Goal: Information Seeking & Learning: Learn about a topic

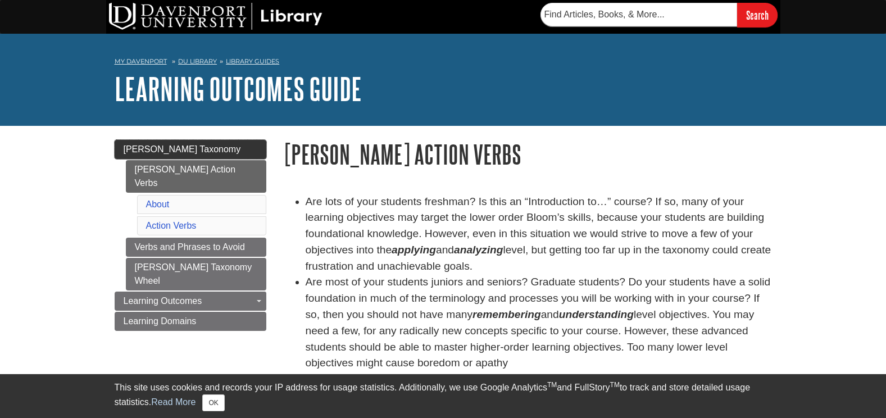
click at [175, 149] on span "[PERSON_NAME] Taxonomy" at bounding box center [182, 149] width 117 height 10
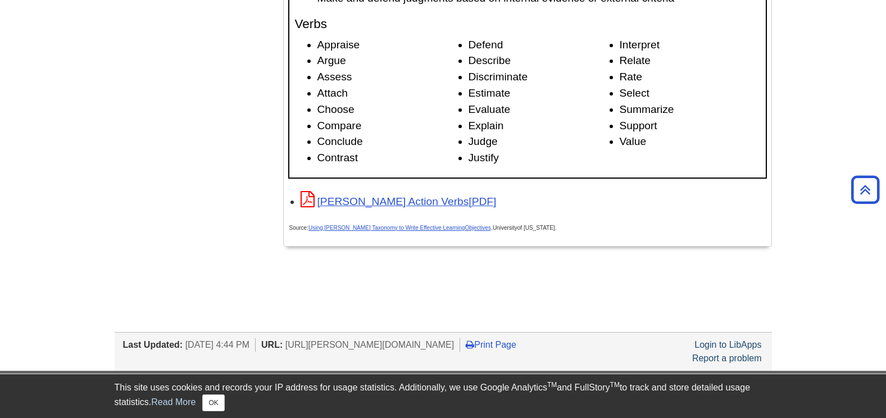
scroll to position [1794, 0]
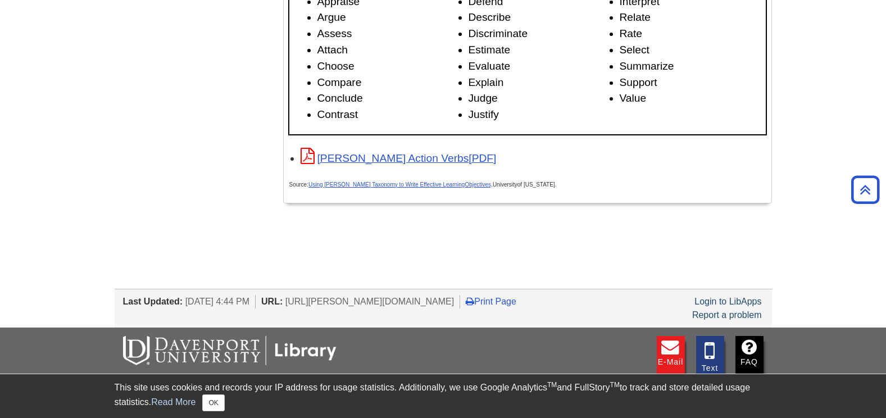
scroll to position [1840, 0]
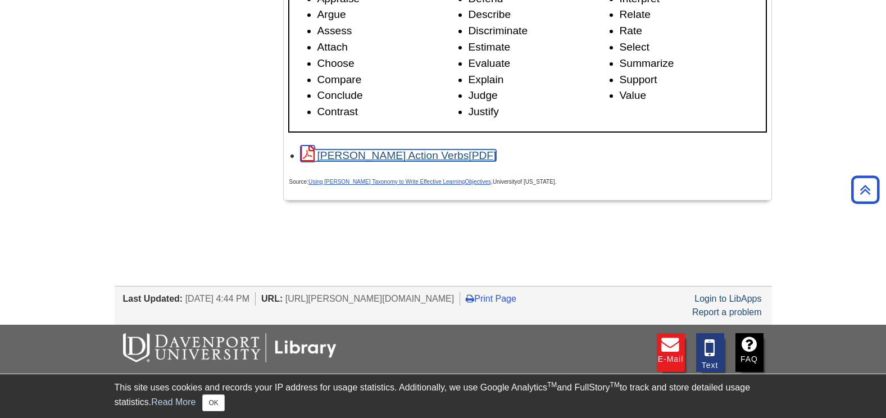
click at [351, 157] on link "[PERSON_NAME] Action Verbs" at bounding box center [399, 155] width 196 height 12
